Goal: Information Seeking & Learning: Compare options

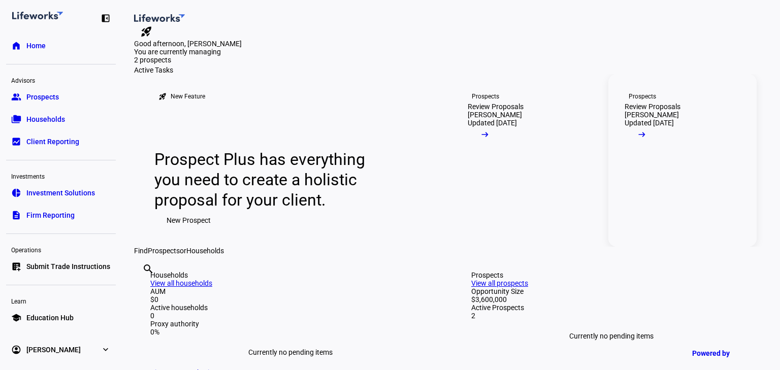
click at [659, 147] on button "arrow_right_alt" at bounding box center [642, 137] width 35 height 20
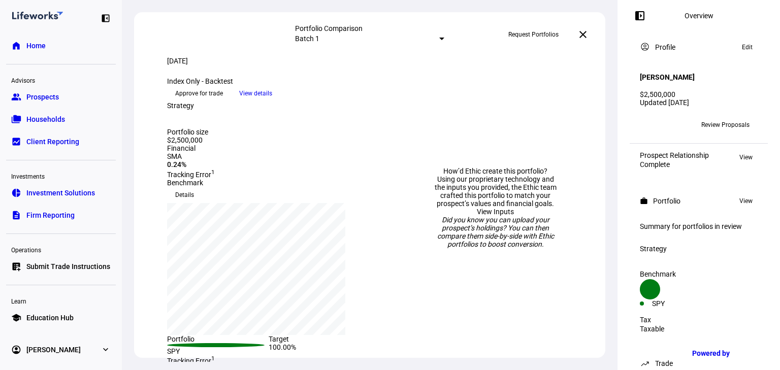
click at [272, 101] on span "View details" at bounding box center [255, 93] width 33 height 15
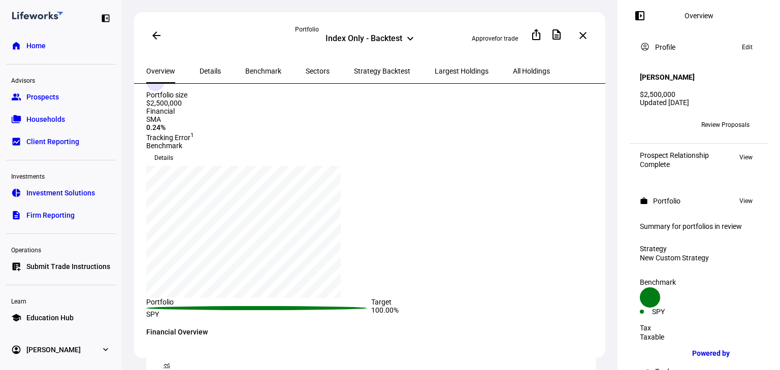
scroll to position [81, 0]
click at [513, 74] on span "All Holdings" at bounding box center [531, 71] width 37 height 24
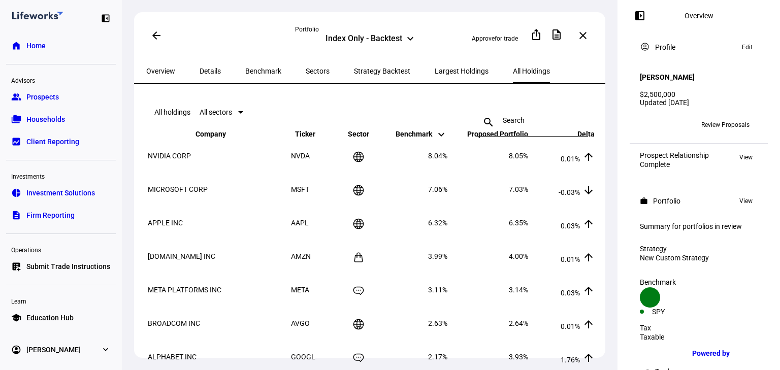
click at [640, 13] on mat-icon "left_panel_open" at bounding box center [640, 16] width 12 height 12
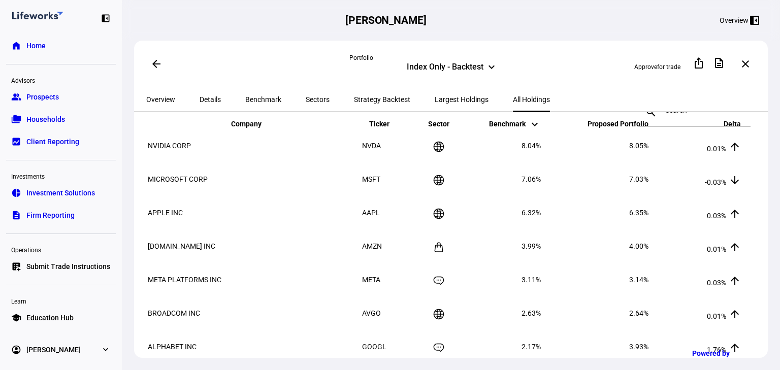
scroll to position [81, 0]
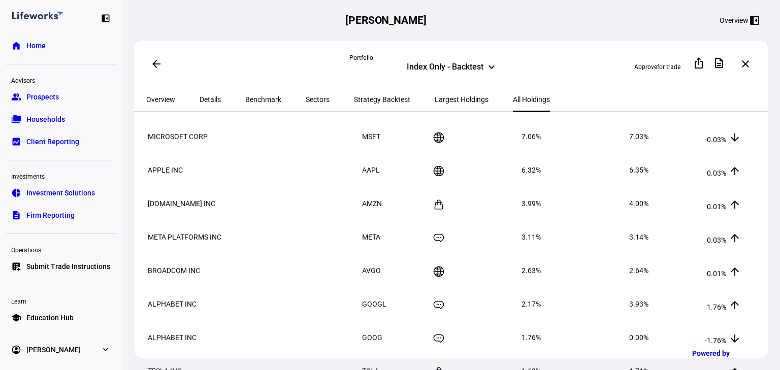
click at [203, 101] on span "Details" at bounding box center [210, 99] width 21 height 7
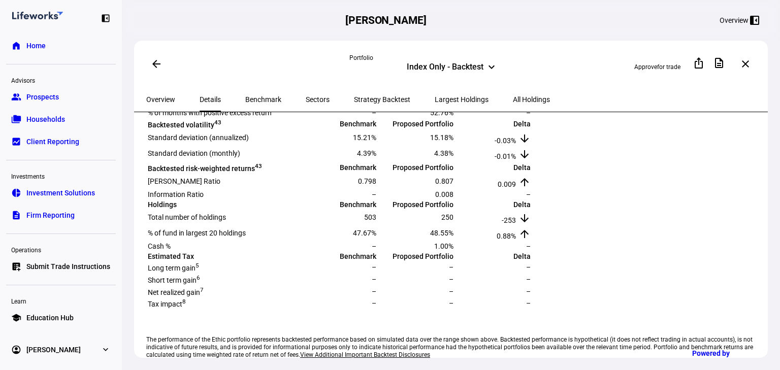
scroll to position [284, 0]
drag, startPoint x: 487, startPoint y: 144, endPoint x: 507, endPoint y: 148, distance: 20.2
click at [376, 88] on span "12.94%" at bounding box center [364, 84] width 23 height 8
click at [454, 107] on td "266.36%" at bounding box center [416, 99] width 76 height 15
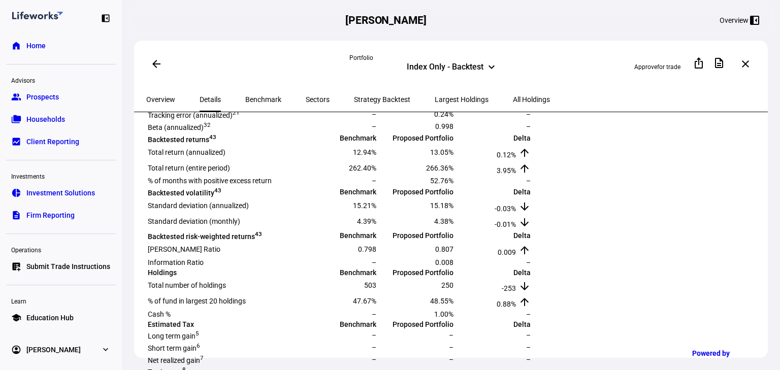
scroll to position [203, 0]
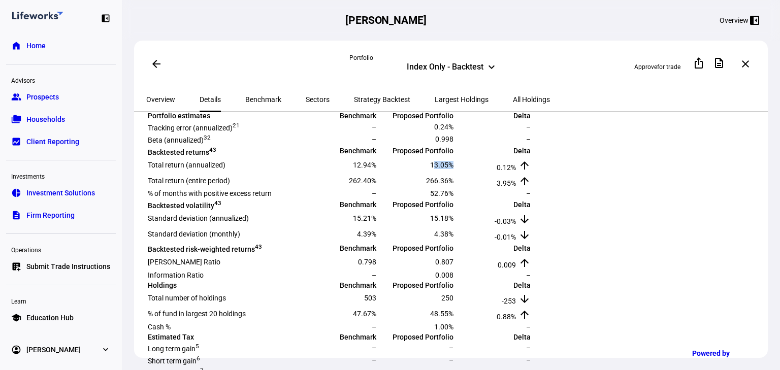
drag, startPoint x: 608, startPoint y: 227, endPoint x: 626, endPoint y: 228, distance: 18.3
click at [453, 169] on span "13.05%" at bounding box center [441, 165] width 23 height 8
drag, startPoint x: 617, startPoint y: 232, endPoint x: 611, endPoint y: 228, distance: 6.6
click at [454, 172] on td "13.05%" at bounding box center [416, 164] width 76 height 15
click at [453, 169] on span "13.05%" at bounding box center [441, 165] width 23 height 8
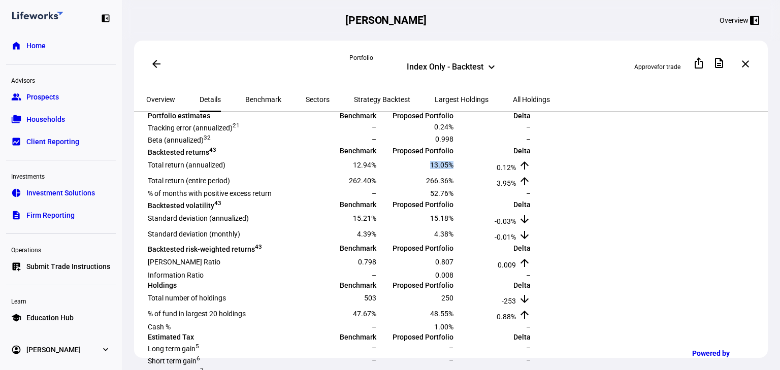
drag, startPoint x: 606, startPoint y: 225, endPoint x: 633, endPoint y: 229, distance: 26.6
click at [531, 172] on tr "Total return (annualized) 12.94% 13.05% 0.12% arrow_upward" at bounding box center [339, 164] width 384 height 15
drag, startPoint x: 711, startPoint y: 252, endPoint x: 736, endPoint y: 252, distance: 24.9
click at [531, 188] on td "3.95% arrow_upward" at bounding box center [493, 180] width 76 height 15
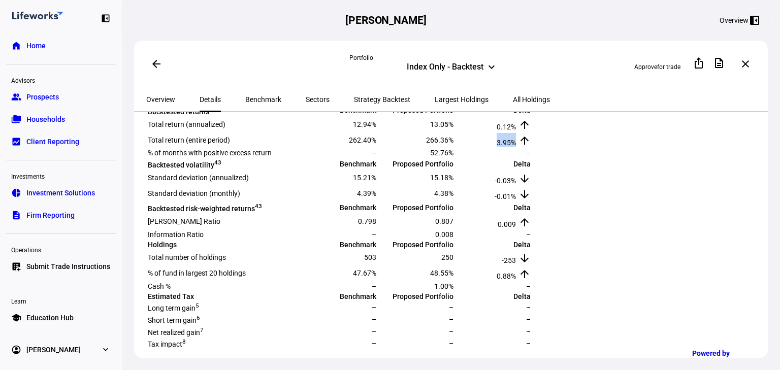
click at [516, 147] on span "3.95%" at bounding box center [506, 143] width 19 height 8
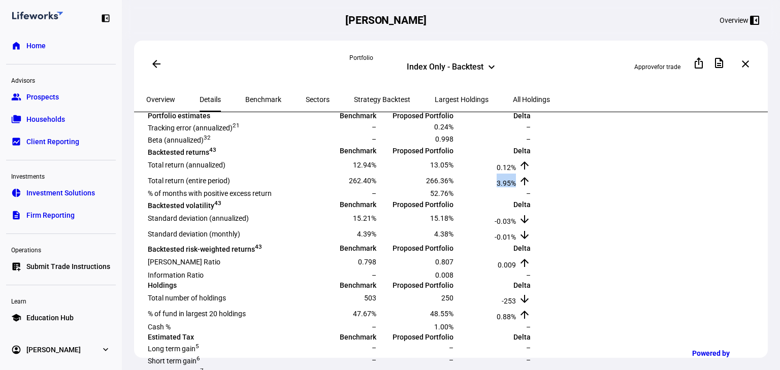
drag, startPoint x: 712, startPoint y: 253, endPoint x: 739, endPoint y: 250, distance: 27.6
click at [531, 188] on td "3.95% arrow_upward" at bounding box center [493, 180] width 76 height 15
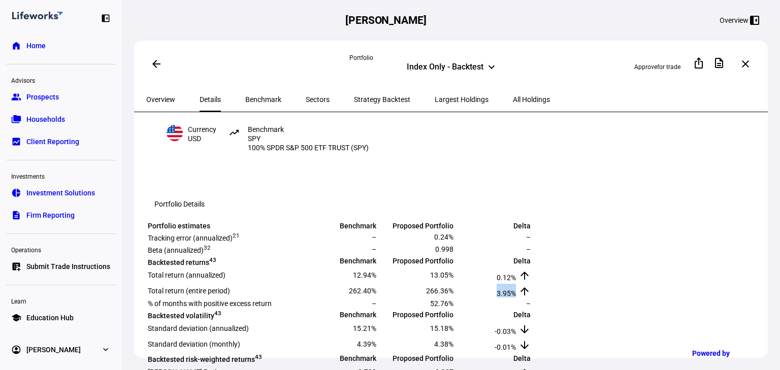
scroll to position [0, 0]
